Goal: Task Accomplishment & Management: Complete application form

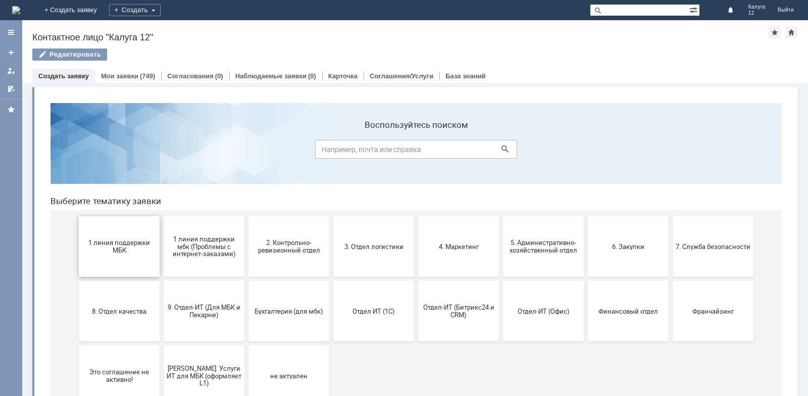
click at [82, 238] on button "1 линия поддержки МБК" at bounding box center [119, 246] width 81 height 61
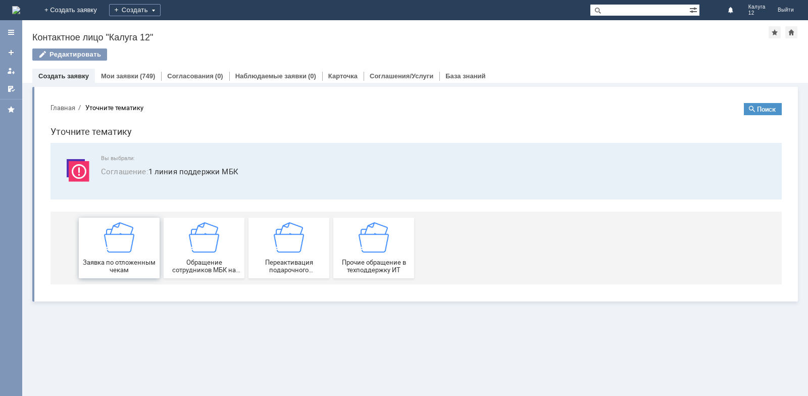
click at [92, 238] on div "Заявка по отложенным чекам" at bounding box center [119, 248] width 75 height 52
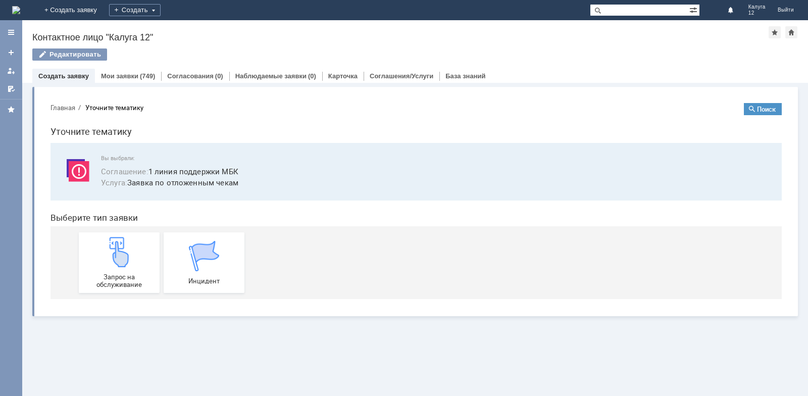
click at [92, 238] on div "Запрос на обслуживание" at bounding box center [119, 263] width 75 height 52
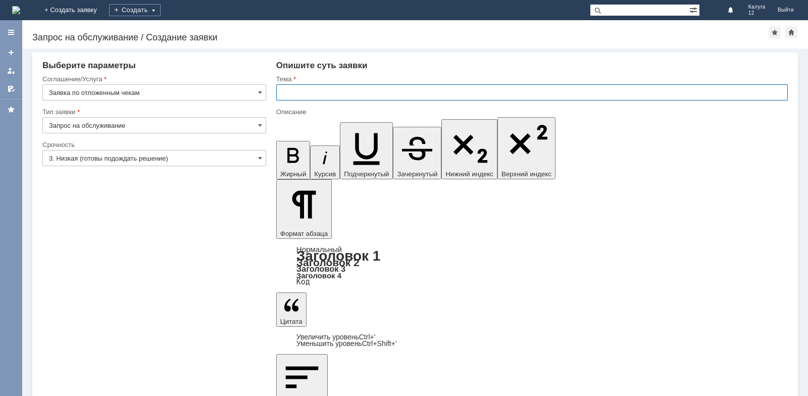
click at [304, 91] on input "text" at bounding box center [532, 92] width 512 height 16
type input "отложенный чек"
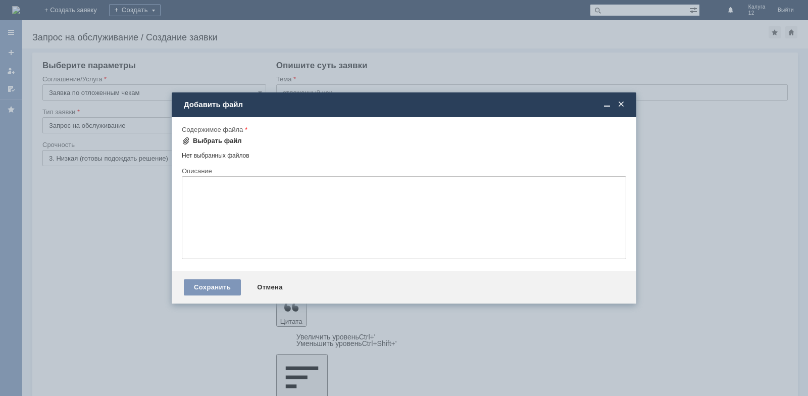
click at [209, 138] on div "Выбрать файл" at bounding box center [217, 141] width 49 height 8
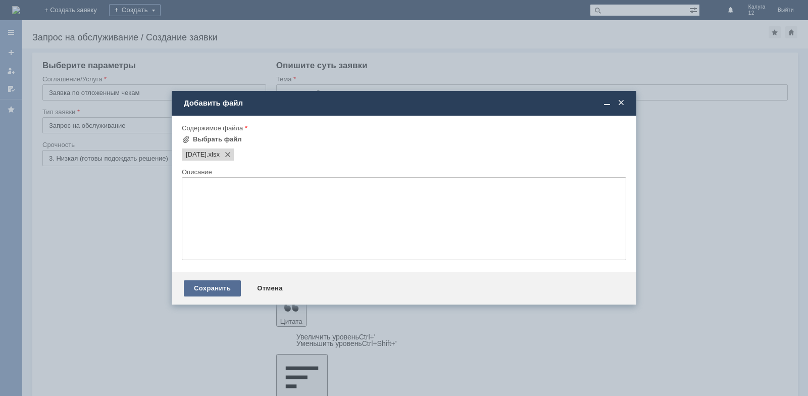
click at [220, 289] on div "Сохранить" at bounding box center [212, 288] width 57 height 16
